Goal: Find contact information: Obtain details needed to contact an individual or organization

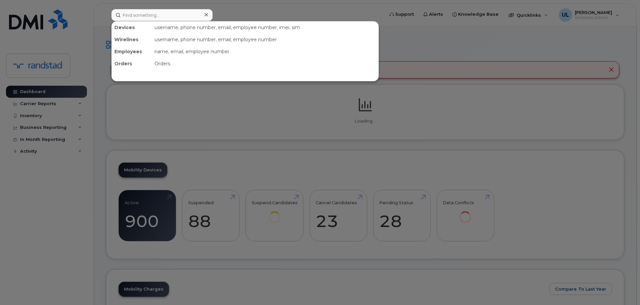
click at [190, 16] on input at bounding box center [161, 15] width 101 height 12
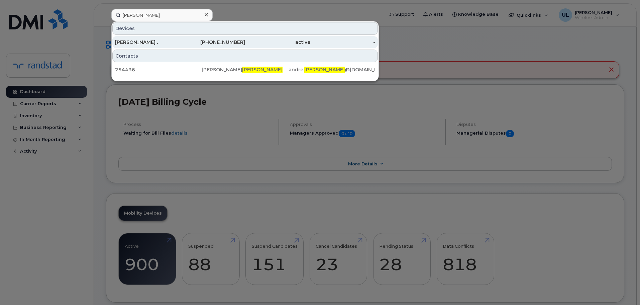
type input "perron"
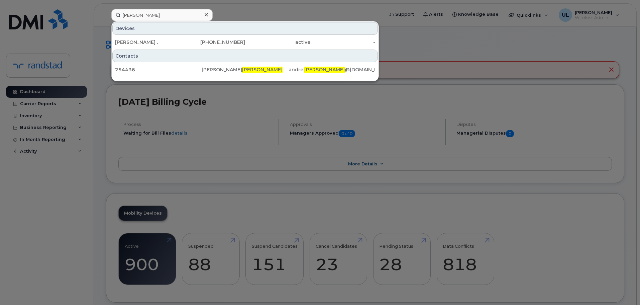
drag, startPoint x: 206, startPoint y: 41, endPoint x: 192, endPoint y: 53, distance: 18.6
click at [206, 41] on div "514-961-2797" at bounding box center [212, 42] width 65 height 7
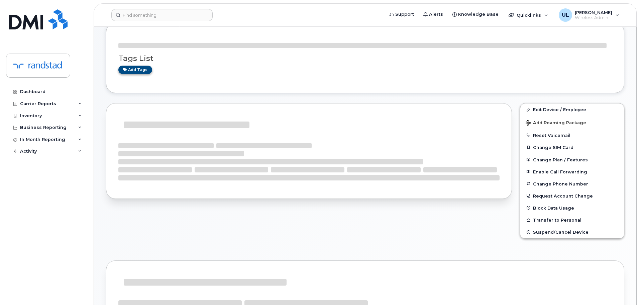
scroll to position [67, 0]
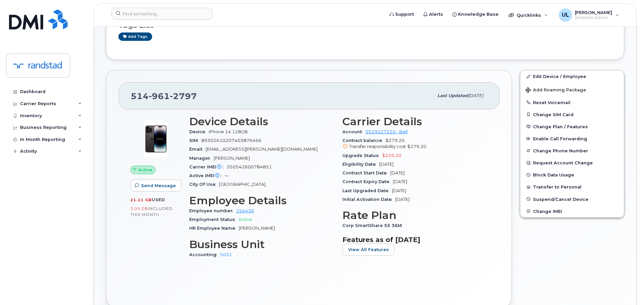
click at [158, 94] on span "961" at bounding box center [159, 96] width 21 height 10
copy span "514 961 2797"
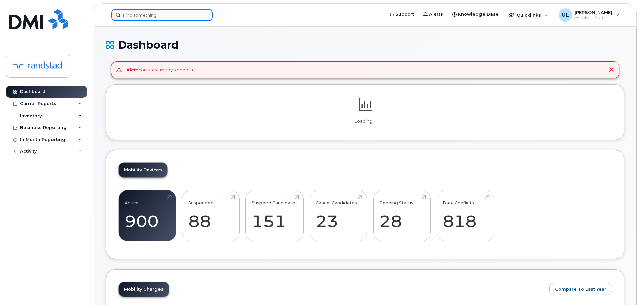
click at [179, 15] on input at bounding box center [161, 15] width 101 height 12
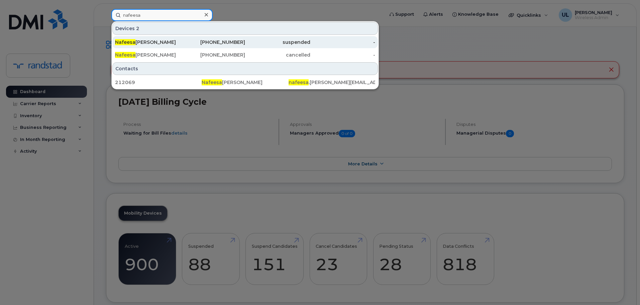
type input "nafeesa"
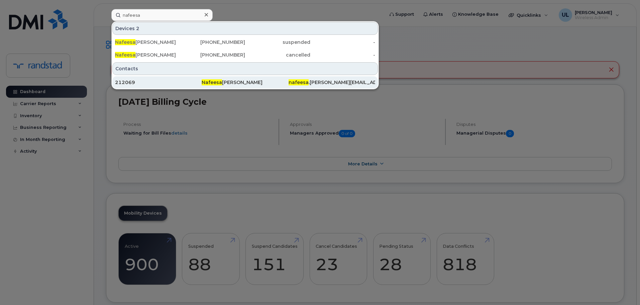
drag, startPoint x: 201, startPoint y: 39, endPoint x: 284, endPoint y: 78, distance: 91.1
click at [201, 39] on div "250-566-5287" at bounding box center [212, 42] width 65 height 7
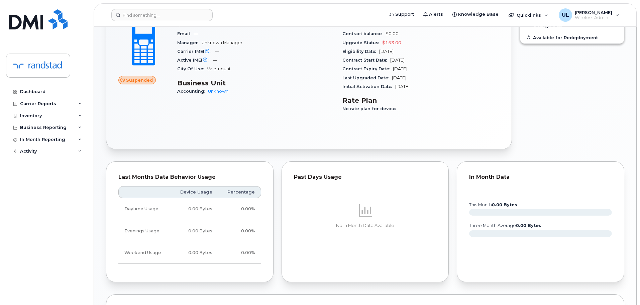
scroll to position [67, 0]
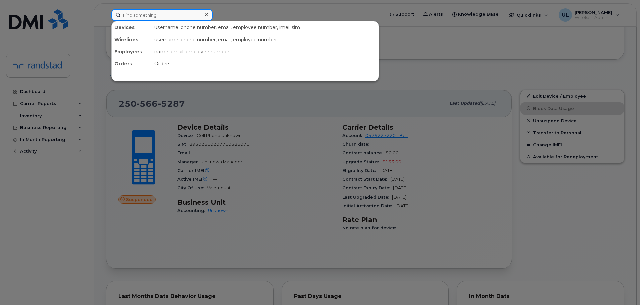
click at [191, 20] on input at bounding box center [161, 15] width 101 height 12
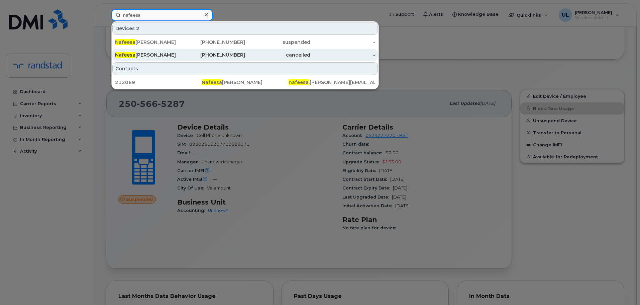
type input "nafeesa"
click at [193, 51] on div "[PHONE_NUMBER]" at bounding box center [212, 55] width 65 height 12
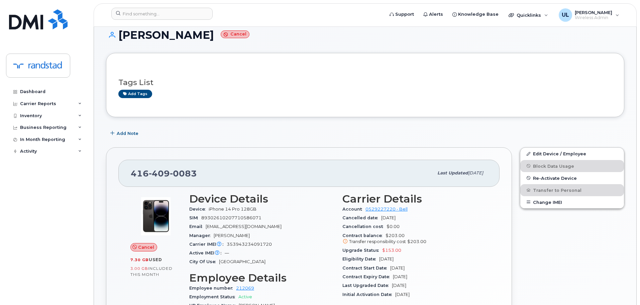
scroll to position [67, 0]
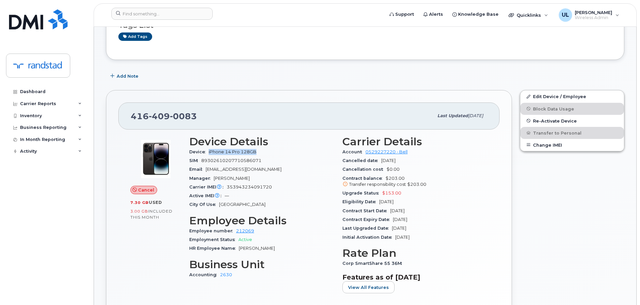
drag, startPoint x: 205, startPoint y: 152, endPoint x: 285, endPoint y: 151, distance: 80.0
click at [285, 151] on div "Device iPhone 14 Pro 128GB" at bounding box center [261, 152] width 145 height 9
